Goal: Transaction & Acquisition: Download file/media

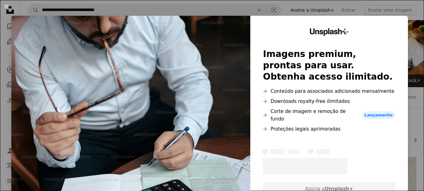
scroll to position [725, 0]
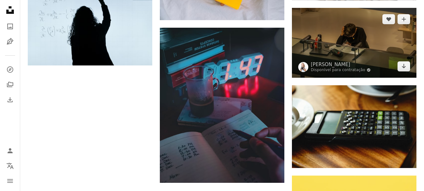
scroll to position [914, 0]
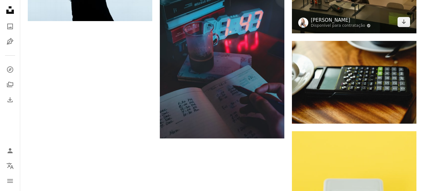
click at [343, 20] on link "[PERSON_NAME]" at bounding box center [341, 20] width 60 height 6
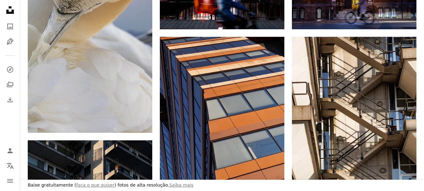
scroll to position [252, 0]
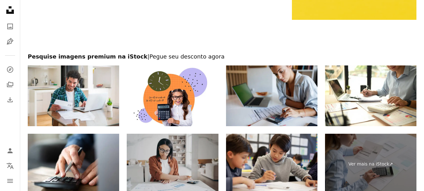
scroll to position [1197, 0]
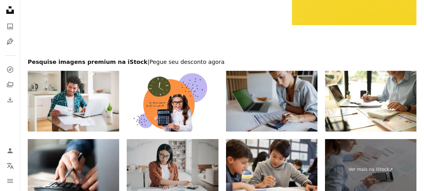
click at [274, 109] on img at bounding box center [271, 101] width 91 height 61
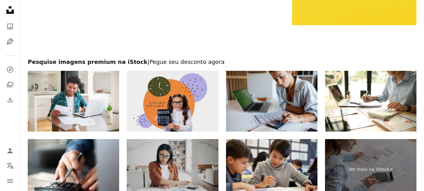
scroll to position [1260, 0]
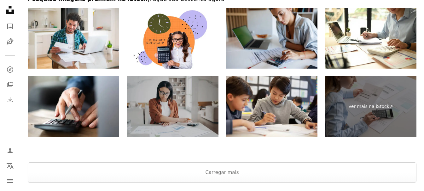
click at [158, 112] on img at bounding box center [172, 106] width 91 height 61
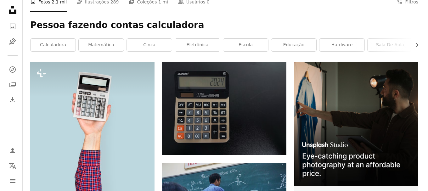
scroll to position [0, 0]
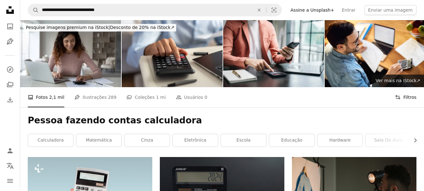
click at [407, 95] on button "Filters Filtros" at bounding box center [405, 97] width 21 height 20
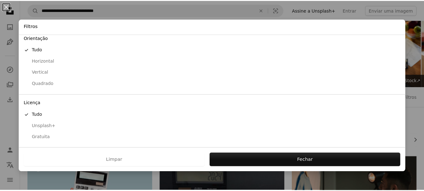
scroll to position [59, 0]
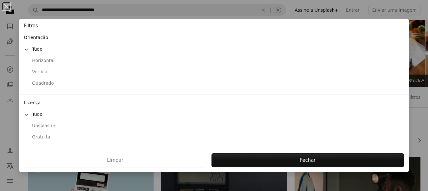
click at [38, 139] on div "Gratuita" at bounding box center [214, 137] width 381 height 6
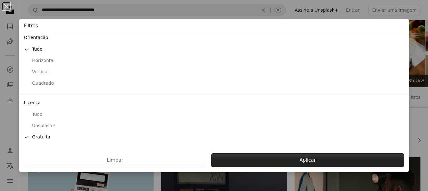
click at [271, 158] on button "Aplicar" at bounding box center [307, 160] width 193 height 14
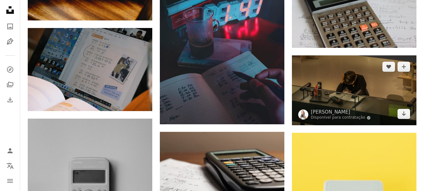
scroll to position [662, 0]
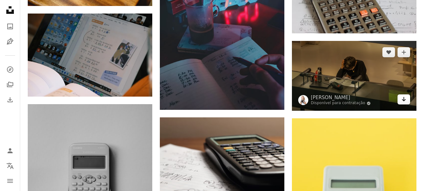
click at [407, 98] on link "Arrow pointing down" at bounding box center [403, 100] width 13 height 10
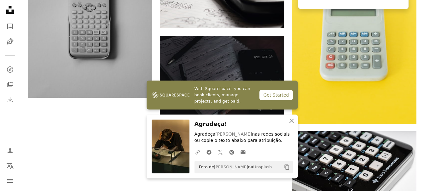
scroll to position [851, 0]
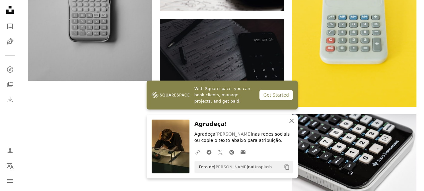
click at [291, 120] on icon "button" at bounding box center [291, 121] width 4 height 4
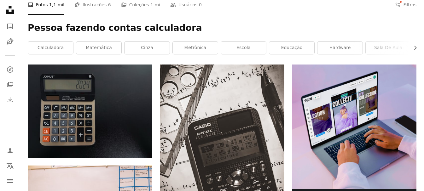
scroll to position [0, 0]
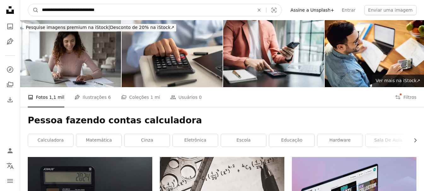
click at [100, 9] on input "**********" at bounding box center [145, 10] width 213 height 12
type input "******"
click at [34, 13] on button "A magnifying glass" at bounding box center [33, 10] width 11 height 12
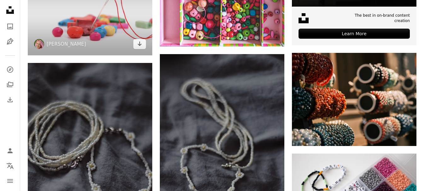
scroll to position [28, 0]
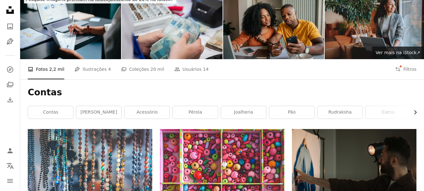
click at [413, 114] on icon "Chevron right" at bounding box center [415, 112] width 6 height 6
click at [412, 114] on icon "Chevron right" at bounding box center [415, 112] width 6 height 6
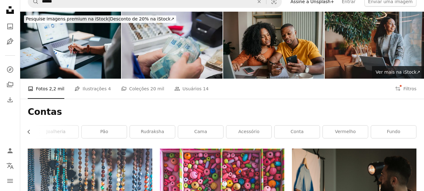
scroll to position [0, 0]
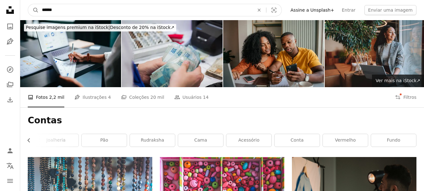
click at [91, 12] on input "******" at bounding box center [145, 10] width 213 height 12
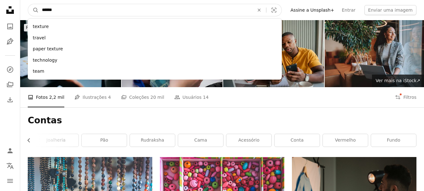
type input "*******"
click button "A magnifying glass" at bounding box center [33, 10] width 11 height 12
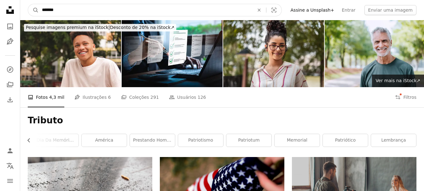
click at [79, 10] on input "*******" at bounding box center [145, 10] width 213 height 12
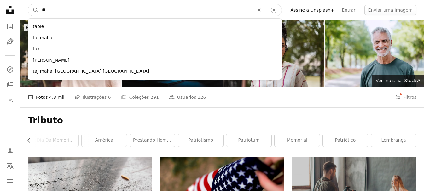
type input "***"
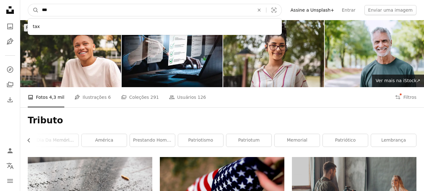
click button "A magnifying glass" at bounding box center [33, 10] width 11 height 12
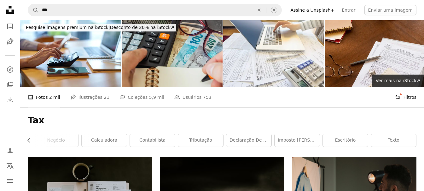
click at [410, 95] on button "Filters Filtros" at bounding box center [405, 97] width 21 height 20
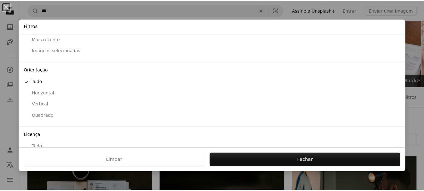
scroll to position [59, 0]
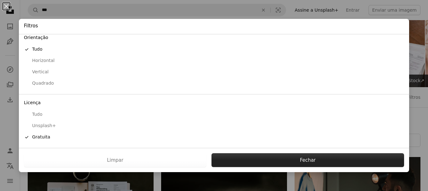
click at [370, 163] on button "Fechar" at bounding box center [308, 160] width 193 height 14
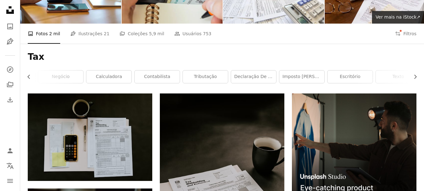
scroll to position [63, 0]
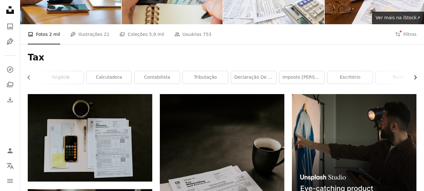
click at [416, 75] on icon "Chevron right" at bounding box center [415, 77] width 6 height 6
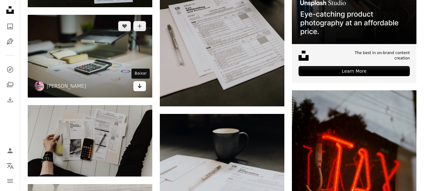
scroll to position [284, 0]
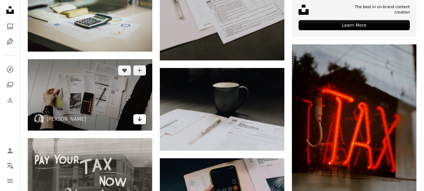
click at [139, 121] on icon "Baixar" at bounding box center [140, 119] width 4 height 4
